Goal: Complete application form

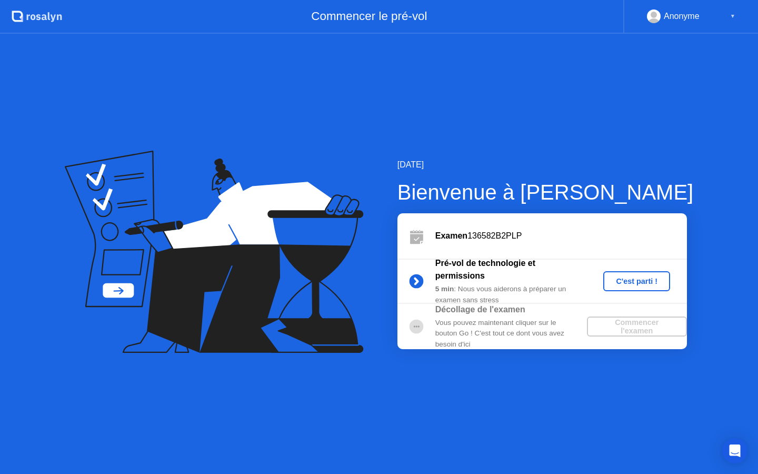
click at [619, 283] on div "C'est parti !" at bounding box center [637, 281] width 58 height 8
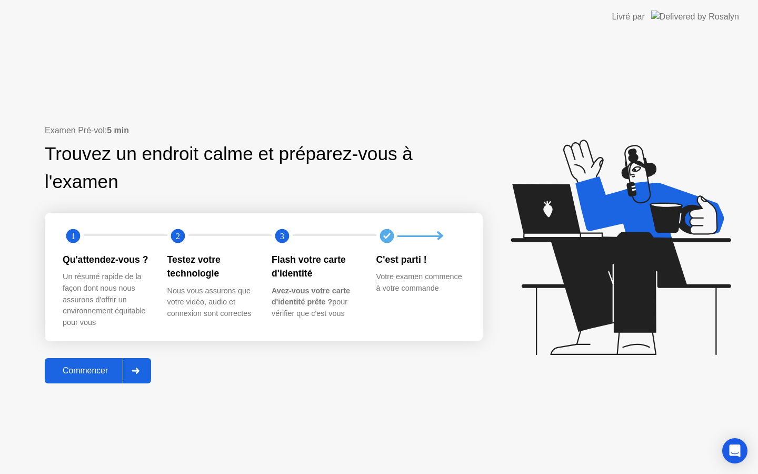
click at [84, 370] on div "Commencer" at bounding box center [85, 370] width 75 height 9
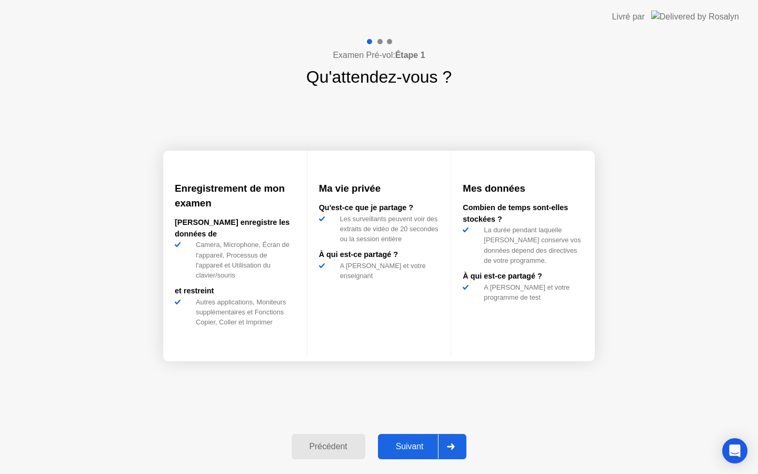
click at [411, 446] on div "Suivant" at bounding box center [409, 446] width 57 height 9
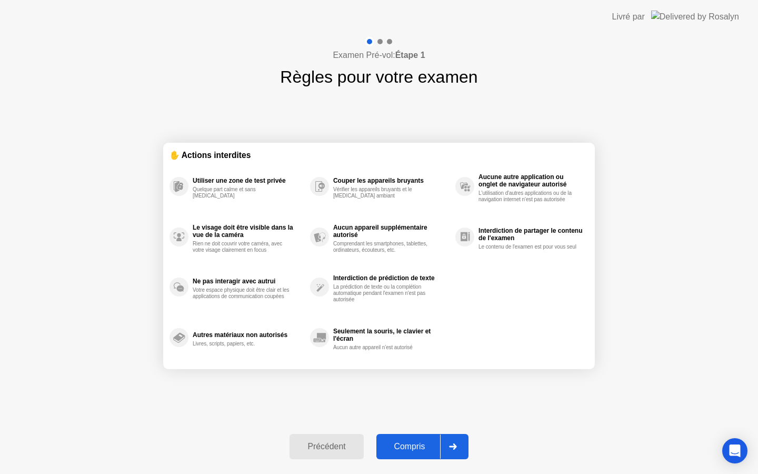
click at [411, 446] on div "Compris" at bounding box center [410, 446] width 61 height 9
select select "**********"
select select "*******"
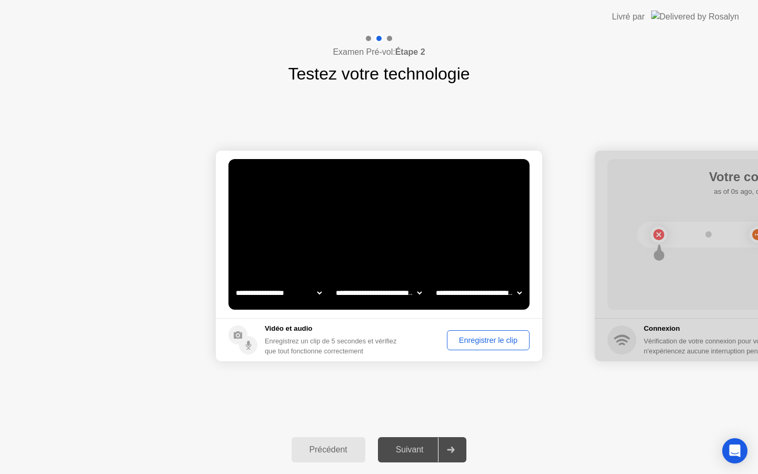
click at [412, 452] on div "Suivant" at bounding box center [409, 449] width 57 height 9
click at [454, 451] on icon at bounding box center [451, 449] width 7 height 6
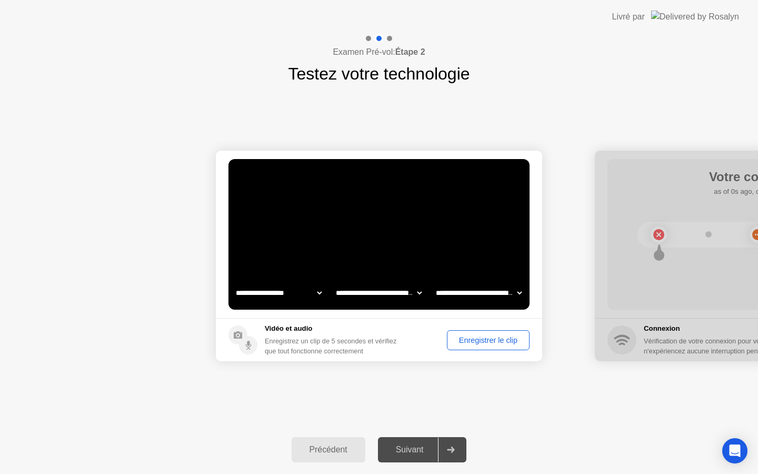
click at [483, 336] on div "Enregistrer le clip" at bounding box center [488, 340] width 75 height 8
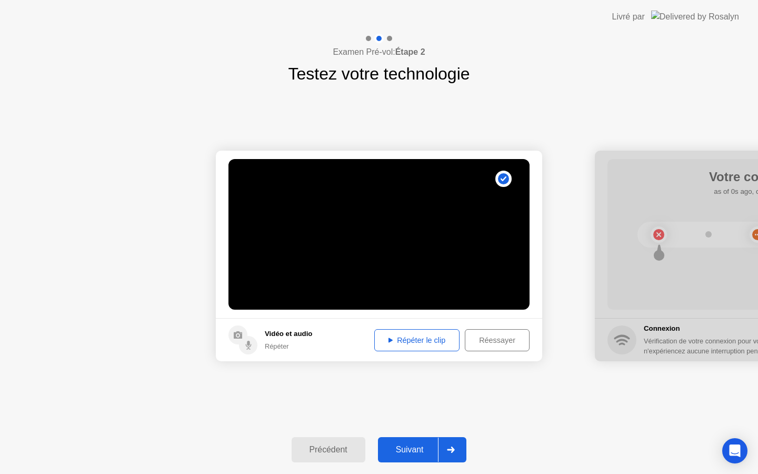
click at [421, 446] on div "Suivant" at bounding box center [409, 449] width 57 height 9
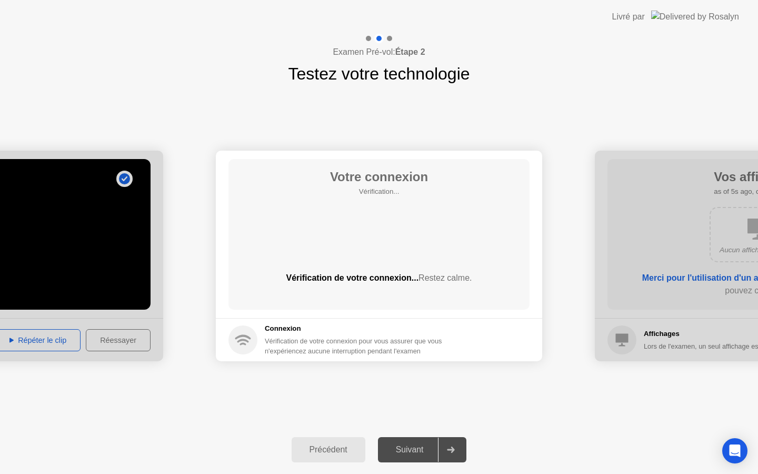
click at [421, 446] on div "Suivant" at bounding box center [409, 449] width 57 height 9
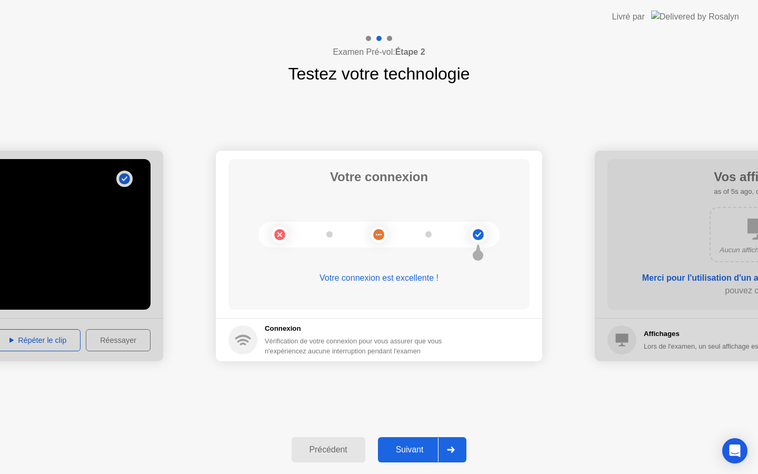
click at [476, 232] on circle at bounding box center [478, 234] width 11 height 11
click at [408, 449] on div "Suivant" at bounding box center [409, 449] width 57 height 9
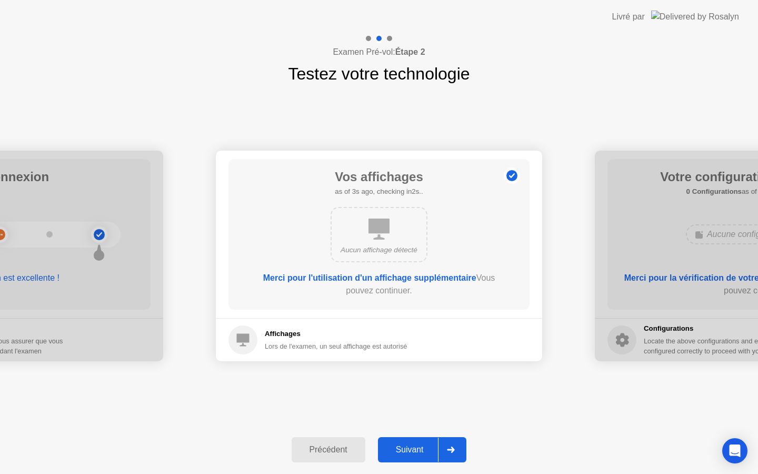
click at [414, 446] on div "Suivant" at bounding box center [409, 449] width 57 height 9
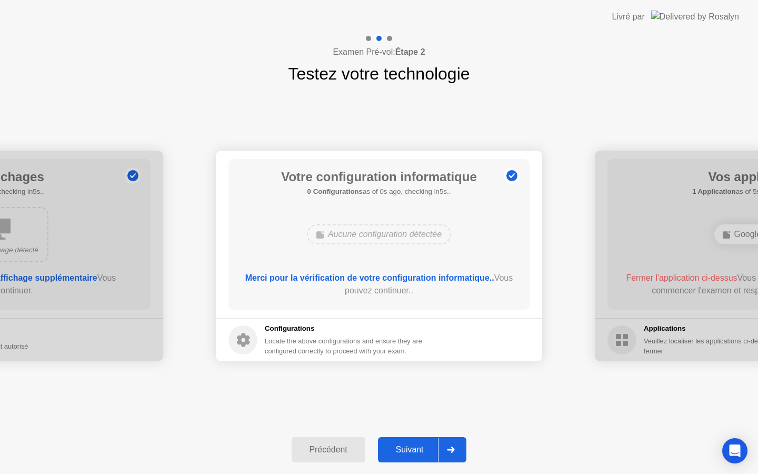
click at [414, 446] on div "Suivant" at bounding box center [409, 449] width 57 height 9
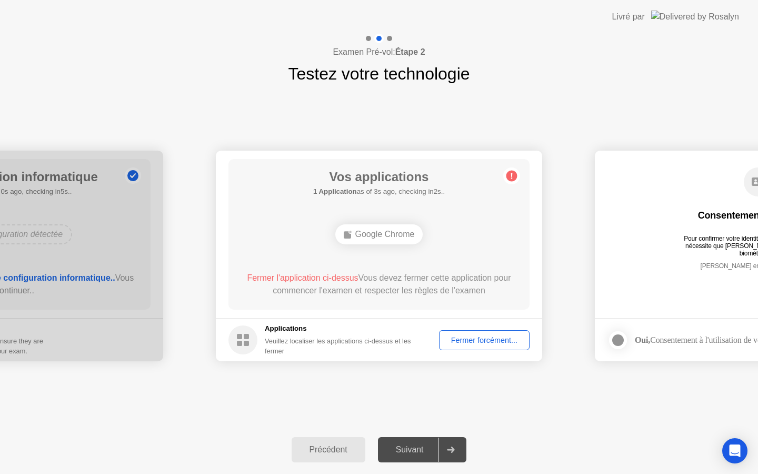
click at [341, 445] on div "Précédent" at bounding box center [328, 449] width 67 height 9
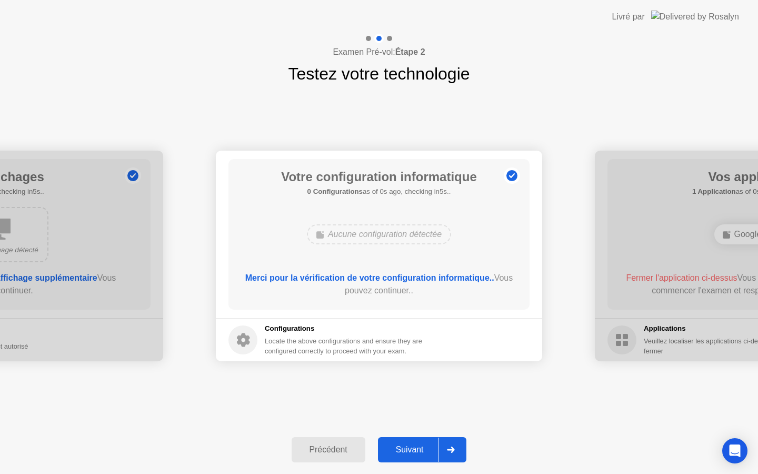
click at [401, 448] on div "Suivant" at bounding box center [409, 449] width 57 height 9
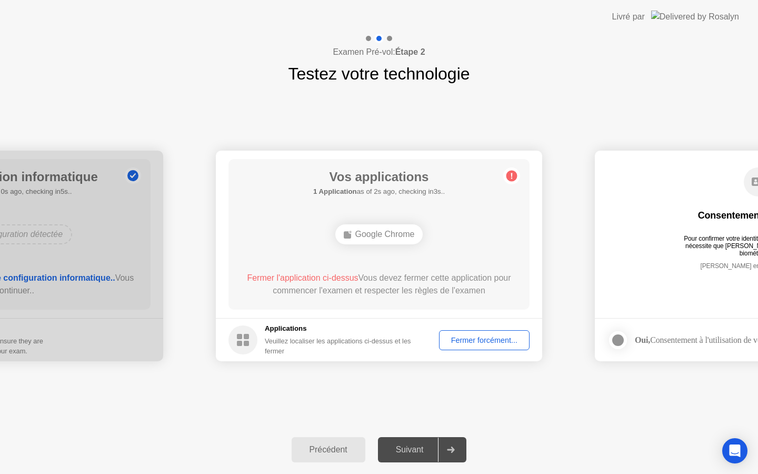
click at [489, 339] on div "Fermer forcément..." at bounding box center [484, 340] width 83 height 8
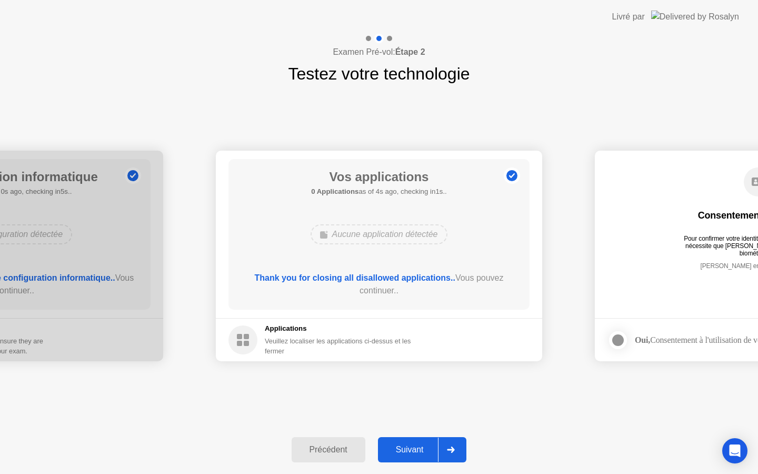
click at [408, 448] on div "Suivant" at bounding box center [409, 449] width 57 height 9
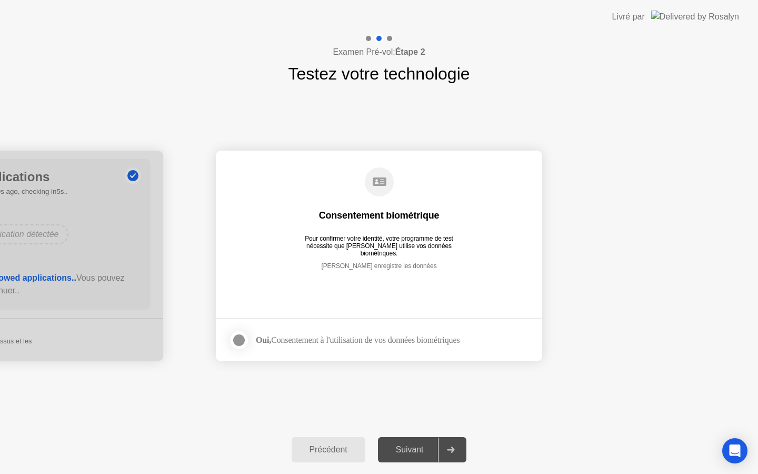
click at [237, 336] on div at bounding box center [239, 340] width 13 height 13
click at [406, 445] on div "Suivant" at bounding box center [409, 449] width 57 height 9
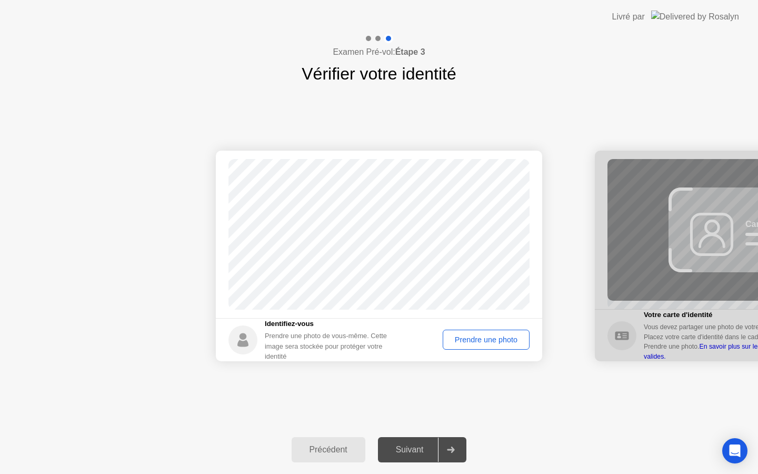
click at [484, 339] on div "Prendre une photo" at bounding box center [486, 339] width 80 height 8
click at [415, 445] on div "Suivant" at bounding box center [409, 449] width 57 height 9
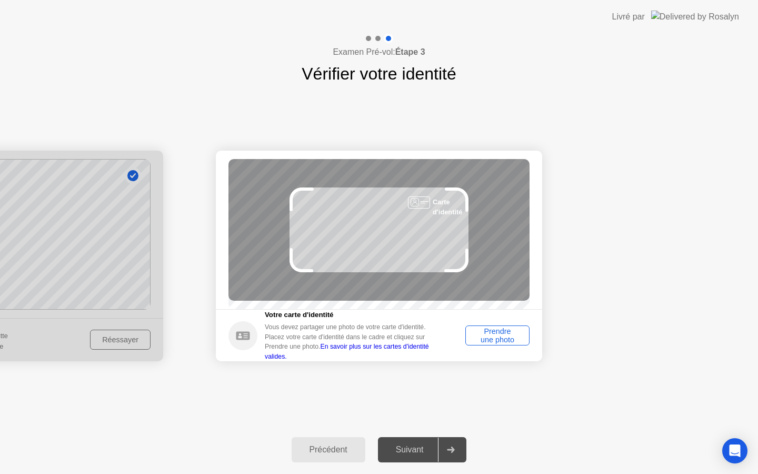
click at [500, 342] on div "Prendre une photo" at bounding box center [497, 335] width 57 height 17
